Goal: Task Accomplishment & Management: Use online tool/utility

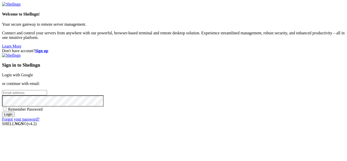
click at [47, 90] on input "email" at bounding box center [24, 92] width 45 height 5
click at [48, 49] on strong "Sign up" at bounding box center [41, 51] width 13 height 4
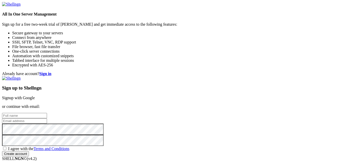
click at [47, 113] on input "text" at bounding box center [24, 115] width 45 height 5
type input "M"
type input "Cool [PERSON_NAME]"
click at [47, 118] on input "email" at bounding box center [24, 120] width 45 height 5
type input "W"
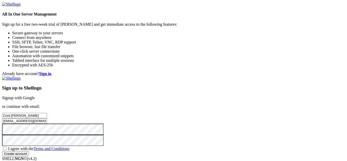
type input "[EMAIL_ADDRESS][DOMAIN_NAME]"
click at [179, 107] on div "Sign up to Shellngn Signup with Google or continue with email: Cool [PERSON_NAM…" at bounding box center [173, 116] width 343 height 80
click at [69, 146] on span "I agree with the Terms and Conditions" at bounding box center [38, 148] width 61 height 4
click at [6, 147] on input "I agree with the Terms and Conditions" at bounding box center [4, 148] width 3 height 3
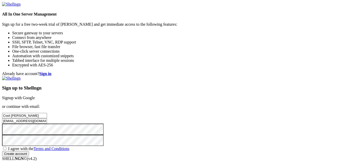
checkbox input "true"
click at [29, 151] on input "Create account" at bounding box center [15, 153] width 27 height 5
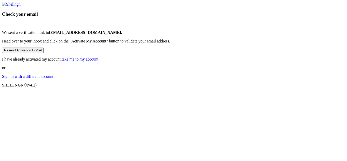
click at [99, 61] on link "take me to my account" at bounding box center [80, 59] width 37 height 4
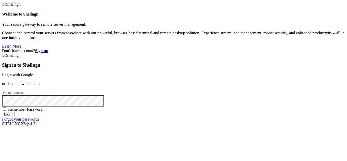
click at [47, 90] on input "email" at bounding box center [24, 92] width 45 height 5
type input "[EMAIL_ADDRESS][DOMAIN_NAME]"
click at [14, 117] on input "Login" at bounding box center [8, 114] width 12 height 5
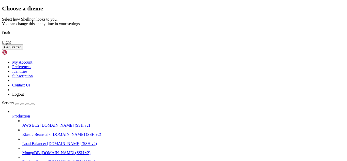
click at [300, 50] on div "Choose a theme Select how Shellngn looks to you. You can change this at any tim…" at bounding box center [173, 27] width 343 height 45
click at [249, 44] on link "Light" at bounding box center [173, 42] width 343 height 5
click at [23, 50] on button "Get Started" at bounding box center [12, 46] width 21 height 5
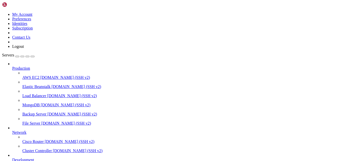
scroll to position [31, 0]
click at [45, 139] on span "demo.shellngn.com (SSH v2)" at bounding box center [70, 141] width 50 height 4
click at [37, 148] on span "Cluster Controller" at bounding box center [36, 150] width 29 height 4
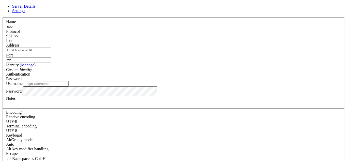
type input "Cool [PERSON_NAME]"
click at [51, 53] on input "Address" at bounding box center [28, 50] width 45 height 5
